Goal: Task Accomplishment & Management: Use online tool/utility

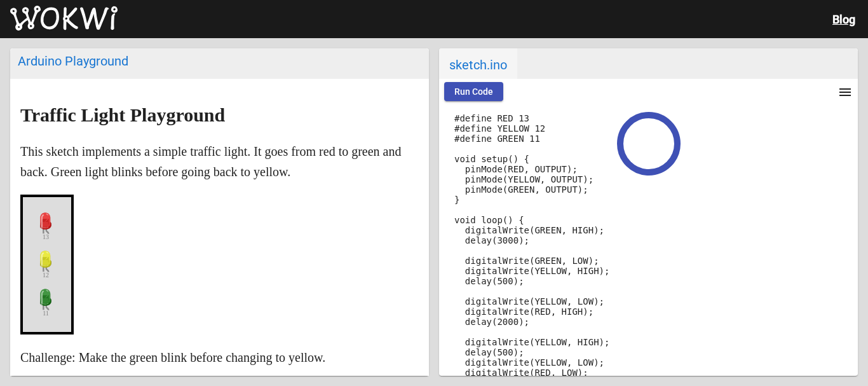
scroll to position [53, 0]
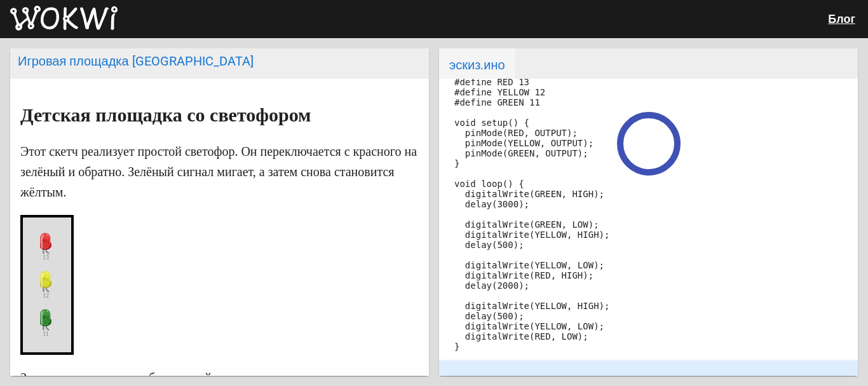
click at [492, 65] on button "Выполнить код" at bounding box center [485, 55] width 82 height 19
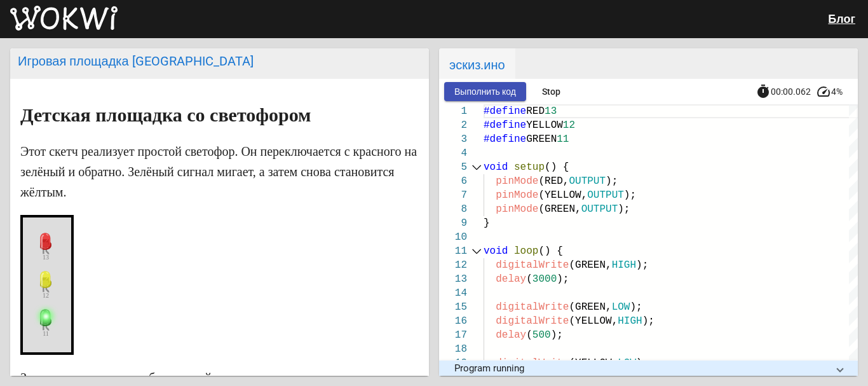
scroll to position [0, 0]
drag, startPoint x: 483, startPoint y: 108, endPoint x: 585, endPoint y: 268, distance: 189.9
click at [592, 126] on div "1 2 3 4 5 6 7 8 9 10 11 12 13 14 15 16 17 18 19 #define RED 13 #define YELLOW 1…" at bounding box center [648, 231] width 419 height 255
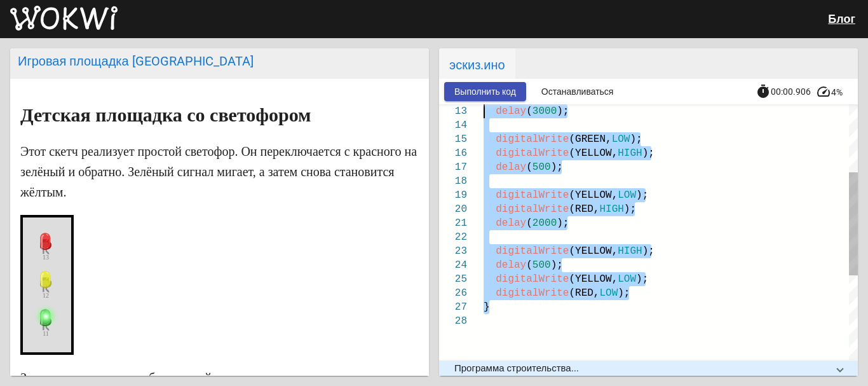
type textarea "#define RED 13 #define YELLOW 12 #define GREEN 11 void setup() { pinMode(RED, O…"
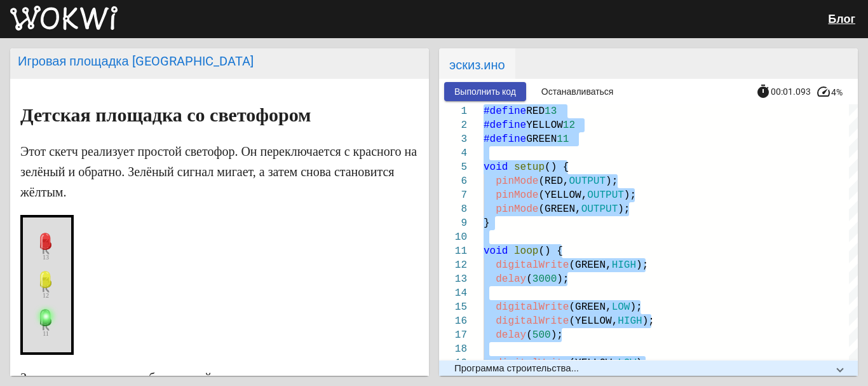
drag, startPoint x: 568, startPoint y: 190, endPoint x: 390, endPoint y: 49, distance: 227.4
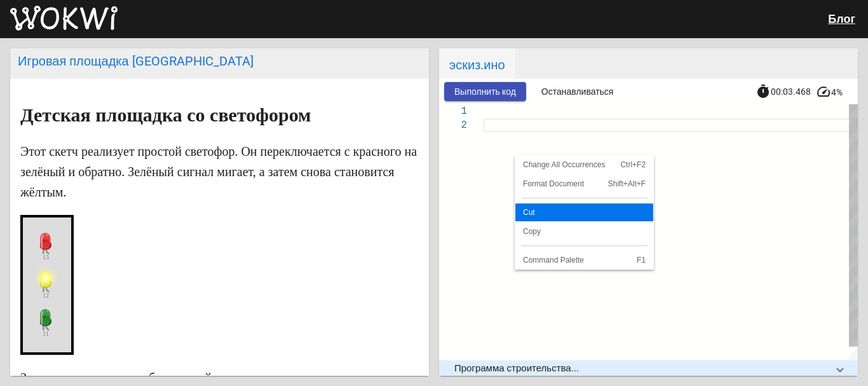
click at [540, 215] on span "Cut" at bounding box center [584, 212] width 138 height 8
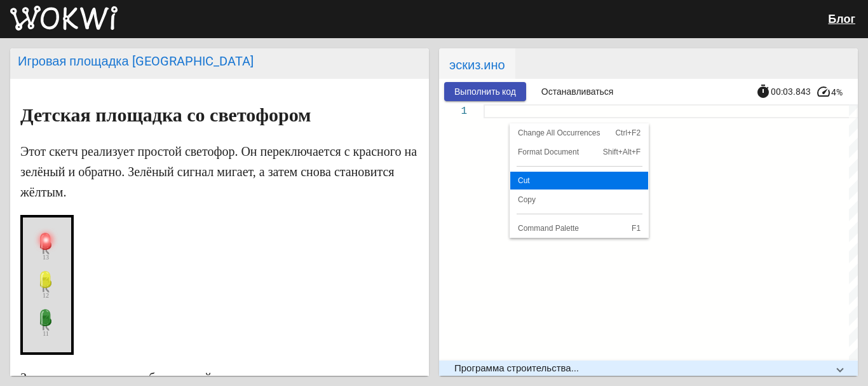
click at [553, 181] on span "Cut" at bounding box center [579, 181] width 138 height 8
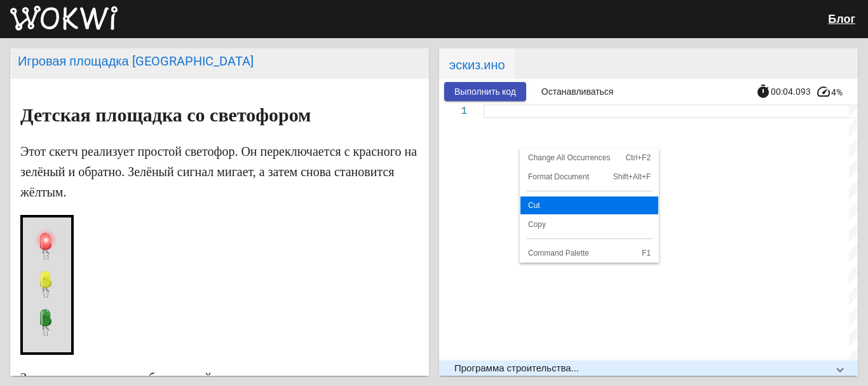
click at [550, 206] on span "Cut" at bounding box center [589, 205] width 138 height 8
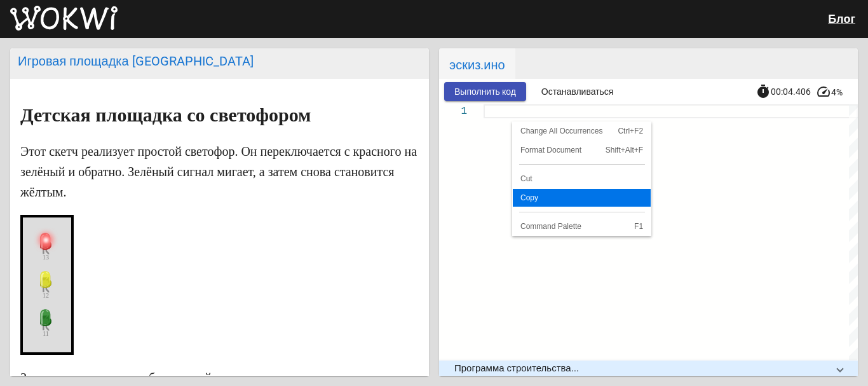
click at [532, 201] on span "Copy" at bounding box center [582, 198] width 138 height 8
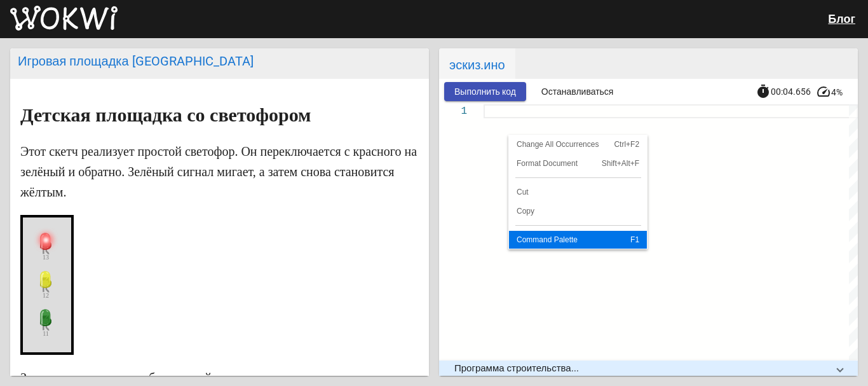
click at [538, 234] on link "Command Palette F1" at bounding box center [578, 240] width 138 height 18
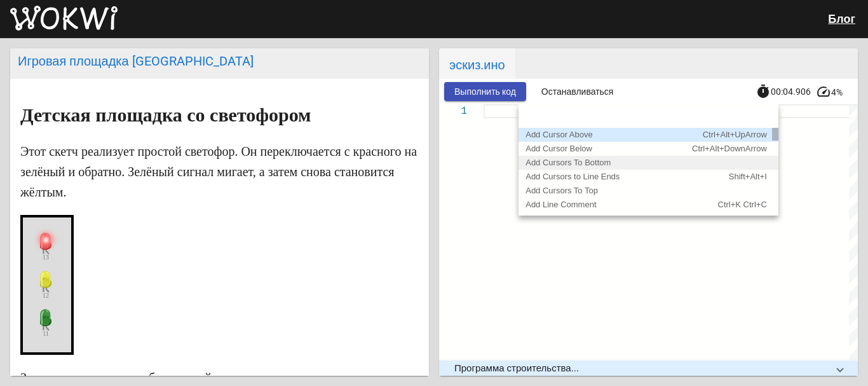
click at [572, 166] on span "Add Cursors To Bottom" at bounding box center [567, 163] width 85 height 10
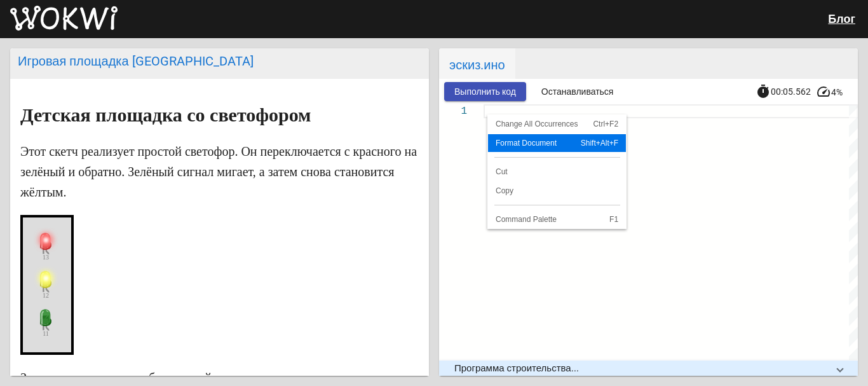
click at [544, 143] on span "Format Document" at bounding box center [527, 143] width 79 height 8
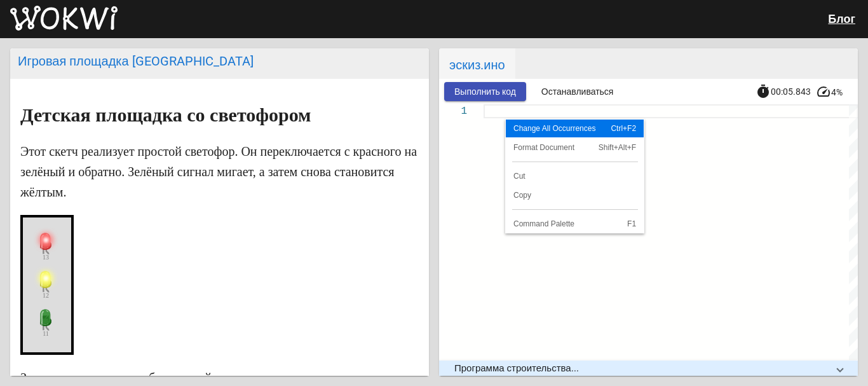
click at [531, 135] on link "Change All Occurrences Ctrl+F2" at bounding box center [575, 128] width 138 height 18
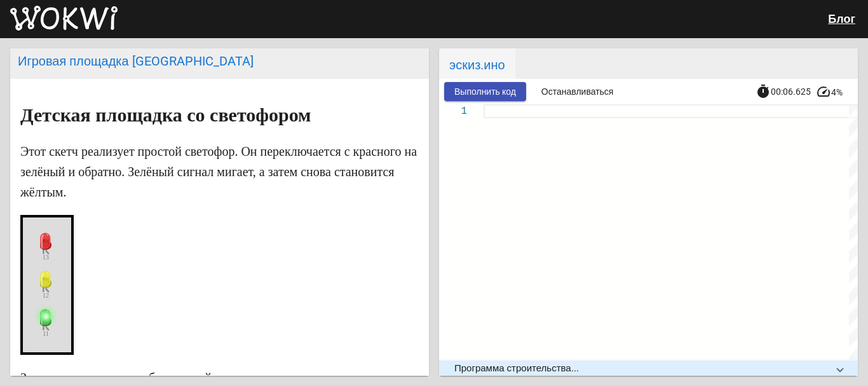
click at [48, 237] on icon at bounding box center [45, 240] width 11 height 17
